Goal: Find specific page/section: Find specific page/section

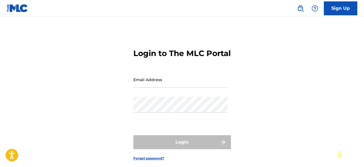
type input "[EMAIL_ADDRESS][DOMAIN_NAME]"
click at [202, 149] on div "Login" at bounding box center [182, 142] width 98 height 14
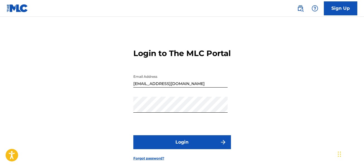
click at [202, 149] on button "Login" at bounding box center [182, 142] width 98 height 14
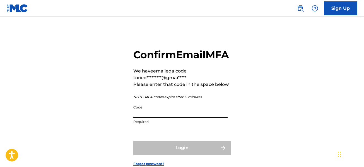
click at [196, 118] on input "Code" at bounding box center [180, 110] width 94 height 16
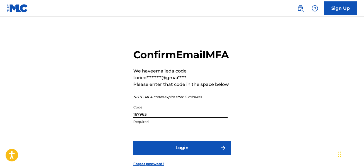
type input "167963"
click at [190, 155] on button "Login" at bounding box center [182, 148] width 98 height 14
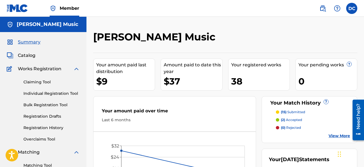
click at [31, 56] on span "Catalog" at bounding box center [27, 55] width 18 height 7
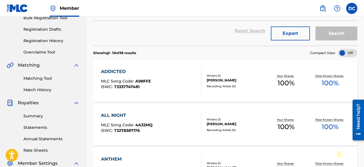
scroll to position [53, 0]
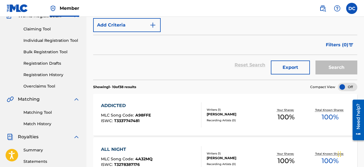
click at [354, 6] on label at bounding box center [352, 8] width 11 height 11
click at [352, 8] on input "DC [PERSON_NAME] [EMAIL_ADDRESS][DOMAIN_NAME] Notification Preferences Profile …" at bounding box center [352, 8] width 0 height 0
click at [354, 6] on div "DC DC [PERSON_NAME] [EMAIL_ADDRESS][DOMAIN_NAME] Notification Preferences Profi…" at bounding box center [352, 8] width 11 height 11
click at [324, 7] on img at bounding box center [323, 8] width 7 height 7
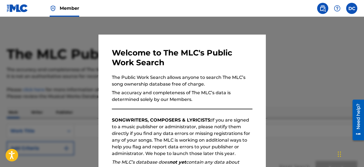
click at [324, 7] on img at bounding box center [323, 8] width 7 height 7
click at [299, 36] on div at bounding box center [182, 100] width 364 height 167
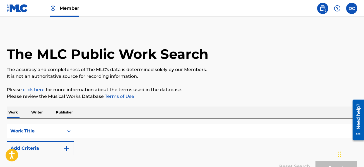
drag, startPoint x: 299, startPoint y: 36, endPoint x: 324, endPoint y: 33, distance: 25.5
click at [325, 33] on div "The MLC Public Work Search" at bounding box center [182, 51] width 351 height 41
click at [323, 5] on img at bounding box center [323, 8] width 7 height 7
click at [322, 9] on img at bounding box center [323, 8] width 7 height 7
click at [264, 19] on main "The MLC Public Work Search The accuracy and completeness of The MLC's data is d…" at bounding box center [182, 108] width 364 height 182
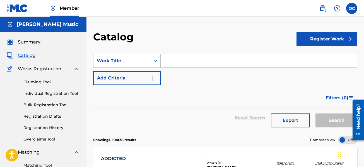
click at [26, 43] on span "Summary" at bounding box center [29, 42] width 23 height 7
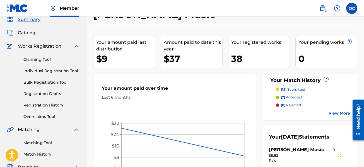
scroll to position [56, 0]
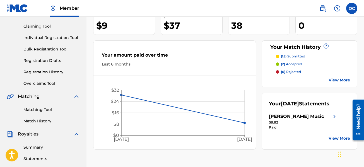
click at [340, 82] on link "View More" at bounding box center [340, 80] width 22 height 6
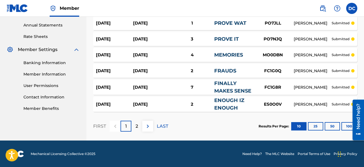
scroll to position [201, 0]
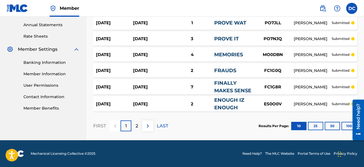
click at [167, 123] on p "LAST" at bounding box center [162, 126] width 11 height 7
click at [124, 126] on div "1" at bounding box center [126, 126] width 11 height 11
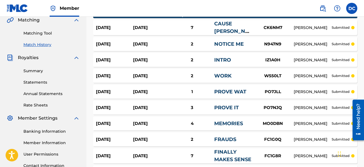
scroll to position [195, 0]
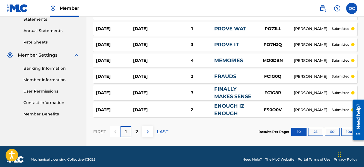
click at [141, 130] on div "2" at bounding box center [137, 131] width 11 height 11
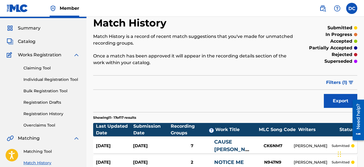
scroll to position [6, 0]
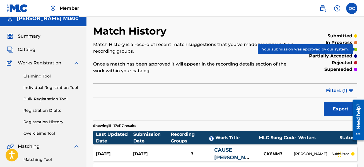
click at [355, 49] on div at bounding box center [355, 49] width 3 height 3
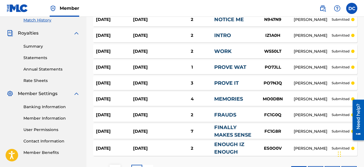
scroll to position [201, 0]
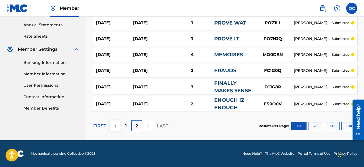
click at [326, 125] on button "50" at bounding box center [332, 126] width 15 height 8
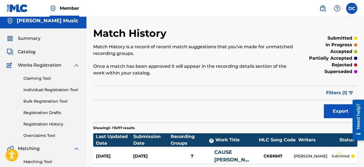
scroll to position [0, 0]
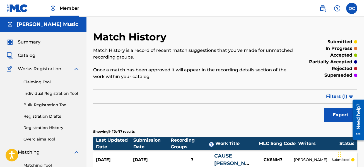
click at [28, 56] on span "Catalog" at bounding box center [27, 55] width 18 height 7
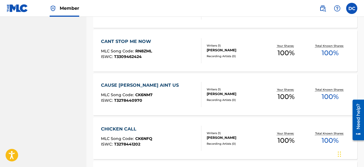
scroll to position [363, 0]
